Goal: Information Seeking & Learning: Find specific fact

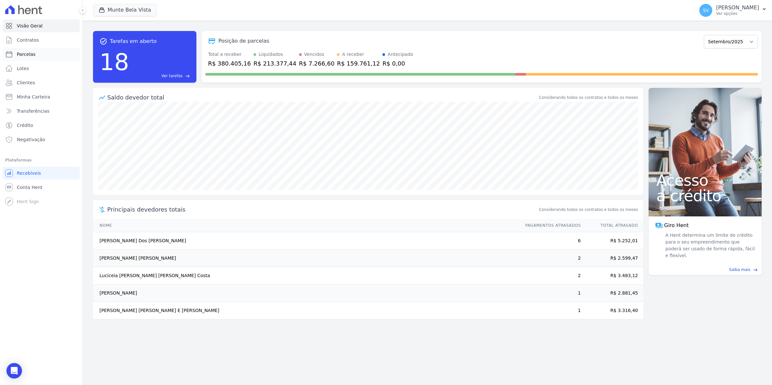
click at [18, 52] on span "Parcelas" at bounding box center [26, 54] width 19 height 6
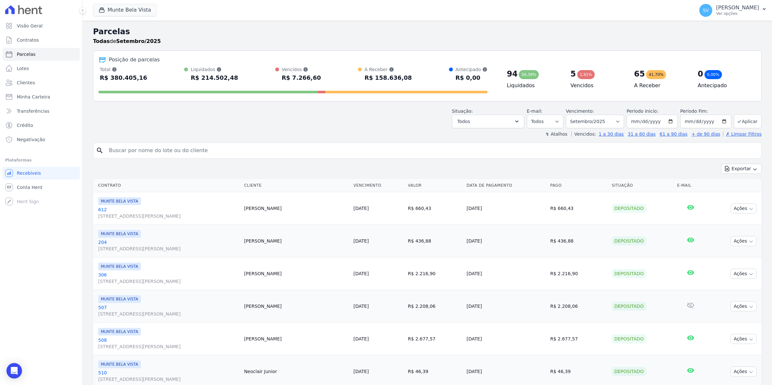
click at [22, 37] on span "Contratos" at bounding box center [28, 40] width 22 height 6
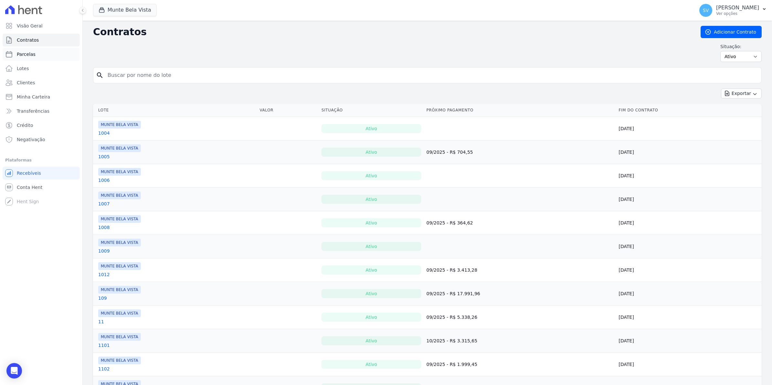
click at [23, 52] on span "Parcelas" at bounding box center [26, 54] width 19 height 6
select select
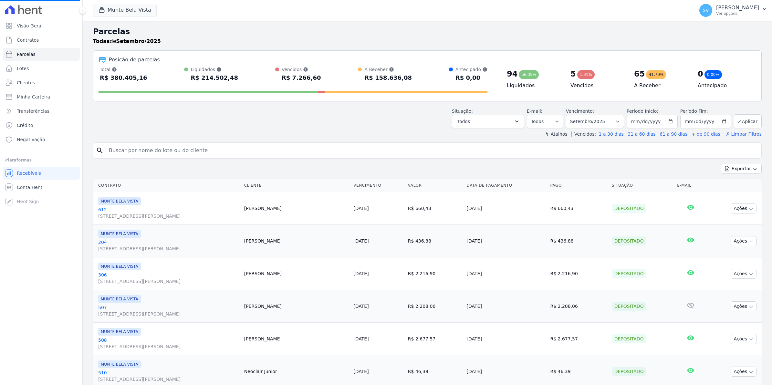
select select
click at [136, 158] on div "search" at bounding box center [427, 151] width 669 height 16
click at [136, 149] on input "search" at bounding box center [432, 150] width 654 height 13
type input "[PERSON_NAME]"
select select
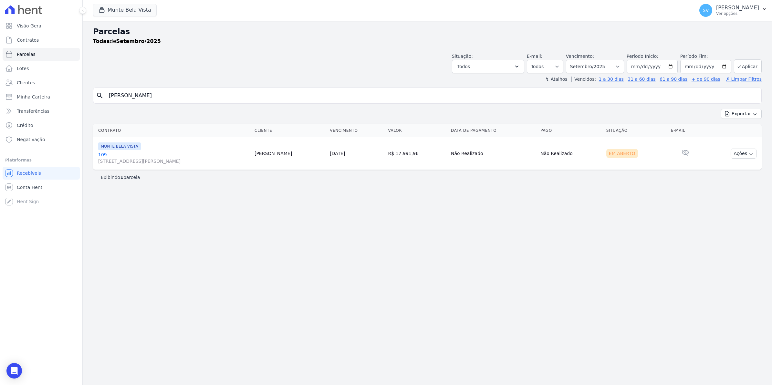
click at [103, 154] on link "[GEOGRAPHIC_DATA][STREET_ADDRESS][PERSON_NAME][GEOGRAPHIC_DATA]" at bounding box center [173, 158] width 151 height 13
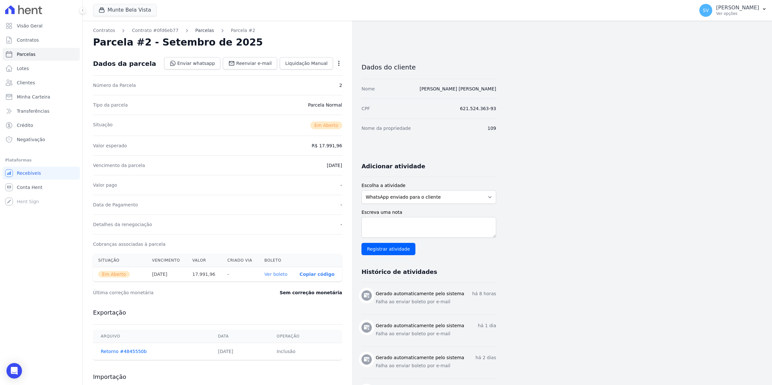
click at [196, 31] on link "Parcelas" at bounding box center [205, 30] width 19 height 7
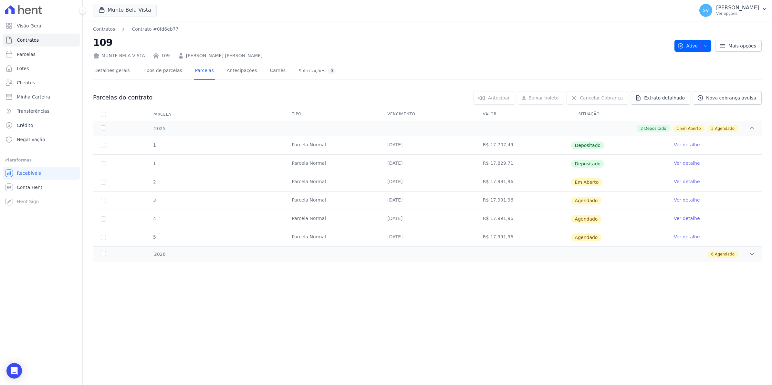
click at [692, 182] on link "Ver detalhe" at bounding box center [687, 181] width 26 height 6
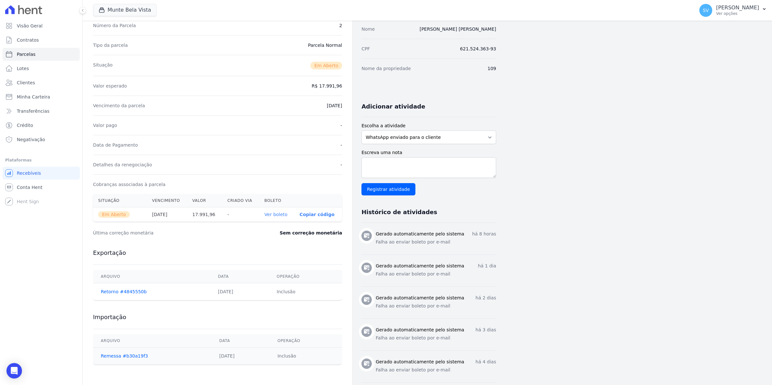
scroll to position [81, 0]
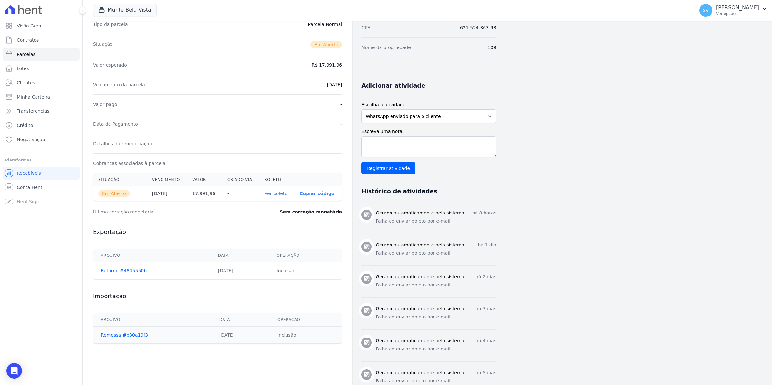
click at [281, 190] on th "Ver boleto" at bounding box center [277, 193] width 35 height 15
